Goal: Entertainment & Leisure: Consume media (video, audio)

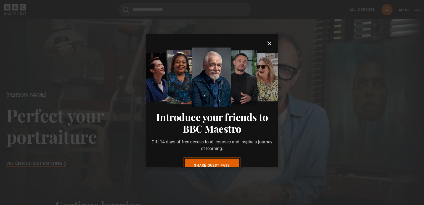
scroll to position [27, 0]
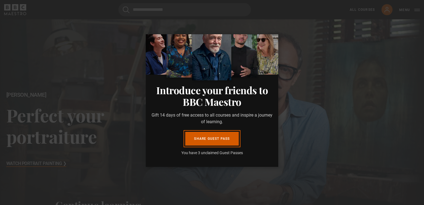
click at [224, 139] on link "Share guest pass" at bounding box center [211, 139] width 53 height 14
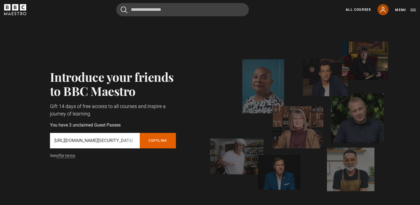
click at [387, 11] on link "My Account" at bounding box center [383, 9] width 11 height 11
click at [194, 60] on div "Introduce your friends to BBC Maestro Gift 14 days of free access to all course…" at bounding box center [210, 116] width 356 height 150
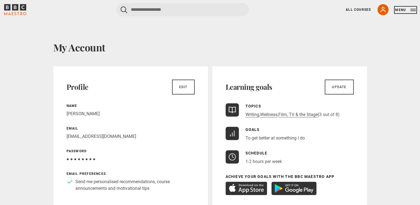
click at [399, 9] on button "Menu" at bounding box center [405, 10] width 21 height 6
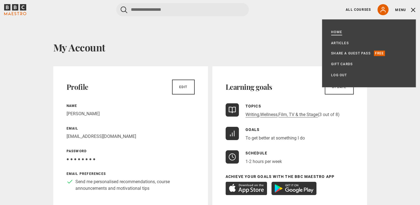
click at [334, 33] on link "Home" at bounding box center [336, 32] width 11 height 6
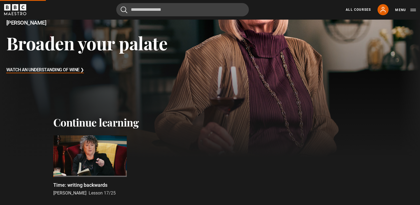
scroll to position [110, 0]
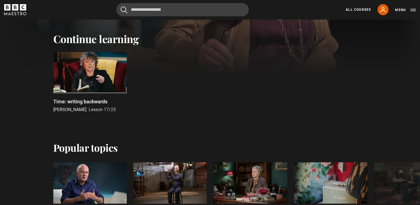
scroll to position [166, 0]
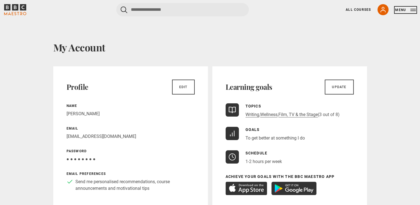
click at [412, 10] on button "Menu" at bounding box center [405, 10] width 21 height 6
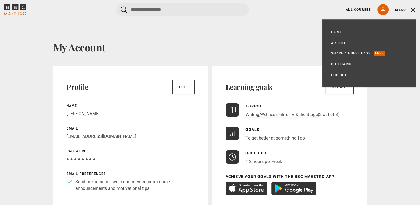
click at [336, 34] on link "Home" at bounding box center [336, 32] width 11 height 6
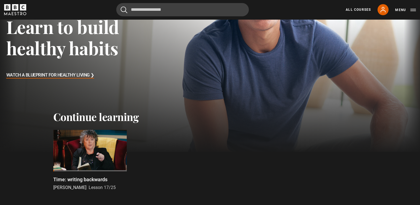
scroll to position [110, 0]
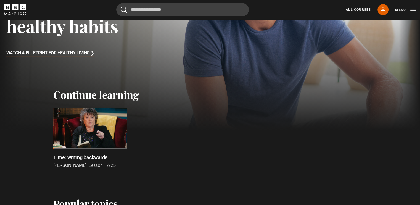
click at [82, 137] on div at bounding box center [89, 128] width 73 height 41
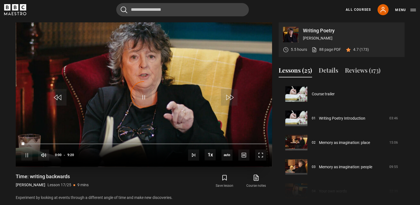
scroll to position [389, 0]
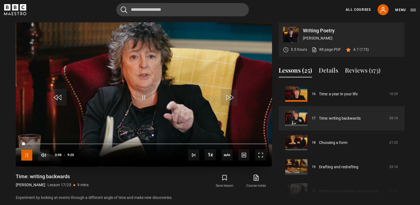
click at [26, 157] on span "Video Player" at bounding box center [26, 154] width 11 height 11
click at [259, 183] on link "Course notes opens in new tab" at bounding box center [255, 181] width 31 height 16
click at [144, 102] on span "Video Player" at bounding box center [143, 97] width 17 height 17
drag, startPoint x: 260, startPoint y: 156, endPoint x: 260, endPoint y: 176, distance: 20.7
click at [260, 156] on span "Video Player" at bounding box center [260, 154] width 11 height 11
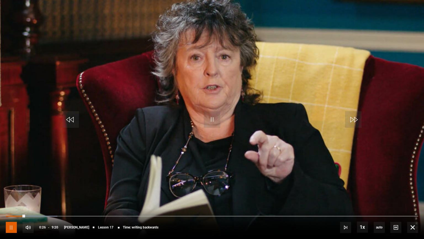
click at [9, 205] on span "Video Player" at bounding box center [11, 226] width 11 height 11
click at [216, 118] on span "Video Player" at bounding box center [212, 119] width 17 height 17
click at [10, 205] on span "Video Player" at bounding box center [11, 226] width 11 height 11
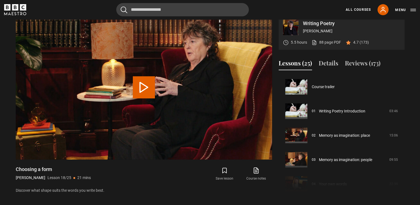
scroll to position [413, 0]
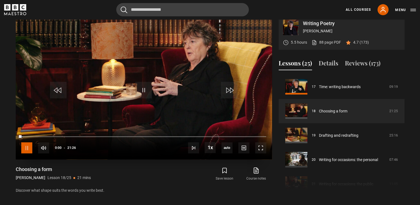
click at [25, 147] on span "Video Player" at bounding box center [26, 147] width 11 height 11
